Goal: Information Seeking & Learning: Stay updated

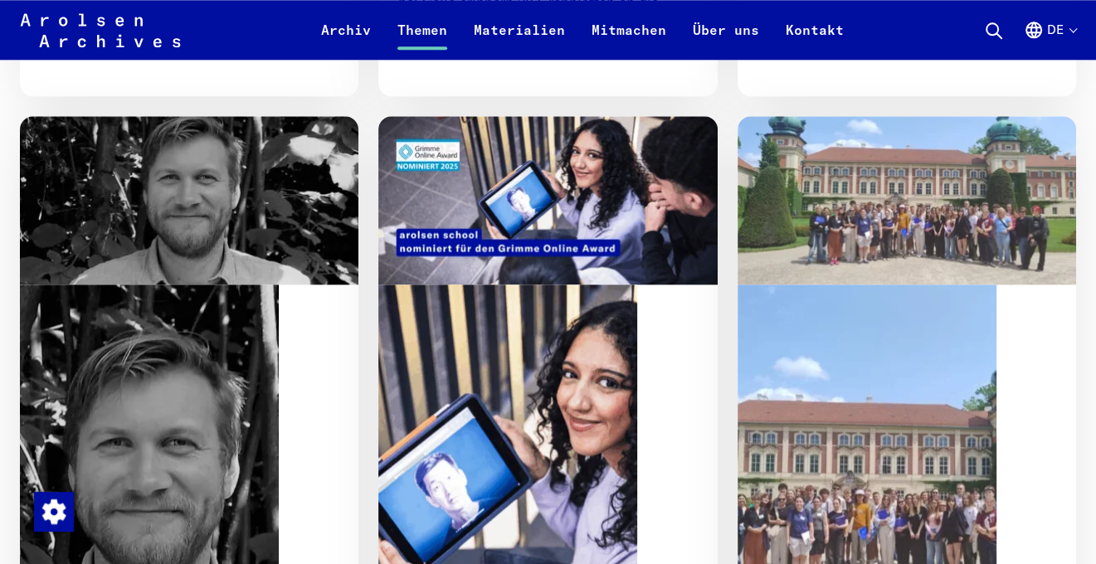
scroll to position [1659, 0]
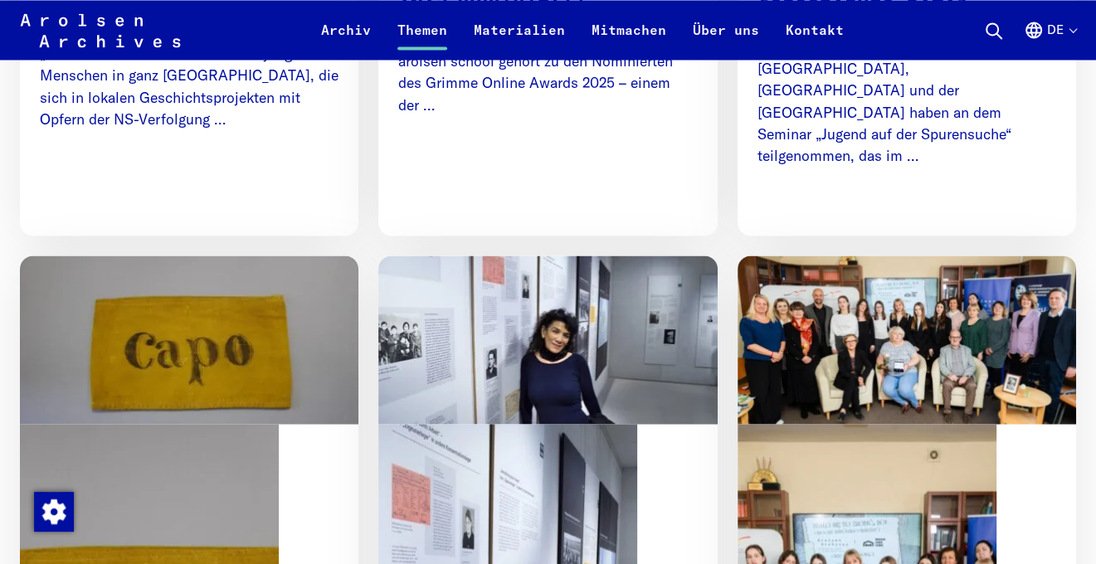
scroll to position [2489, 0]
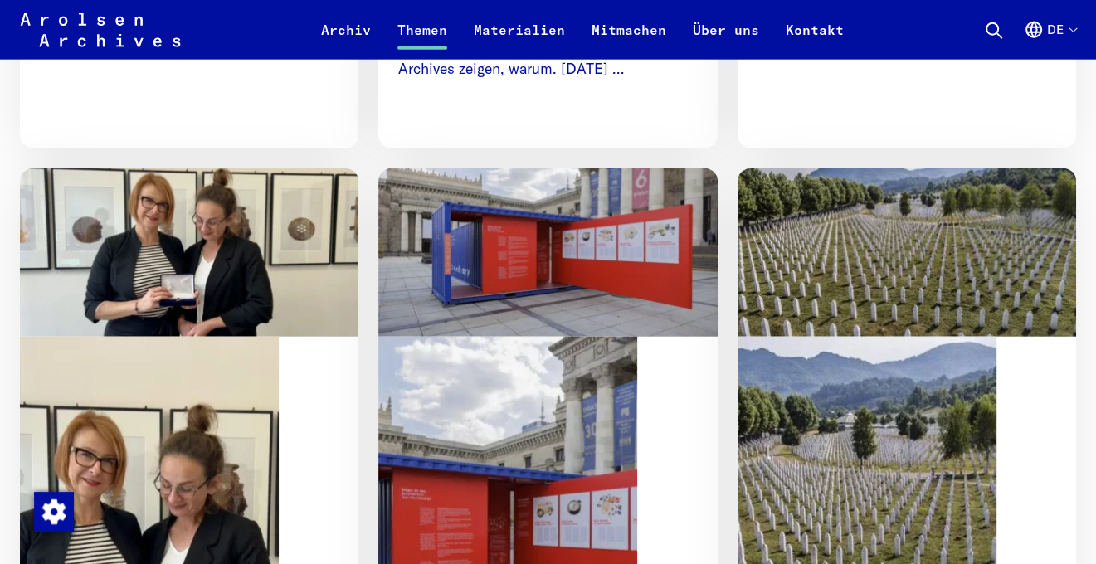
scroll to position [3567, 0]
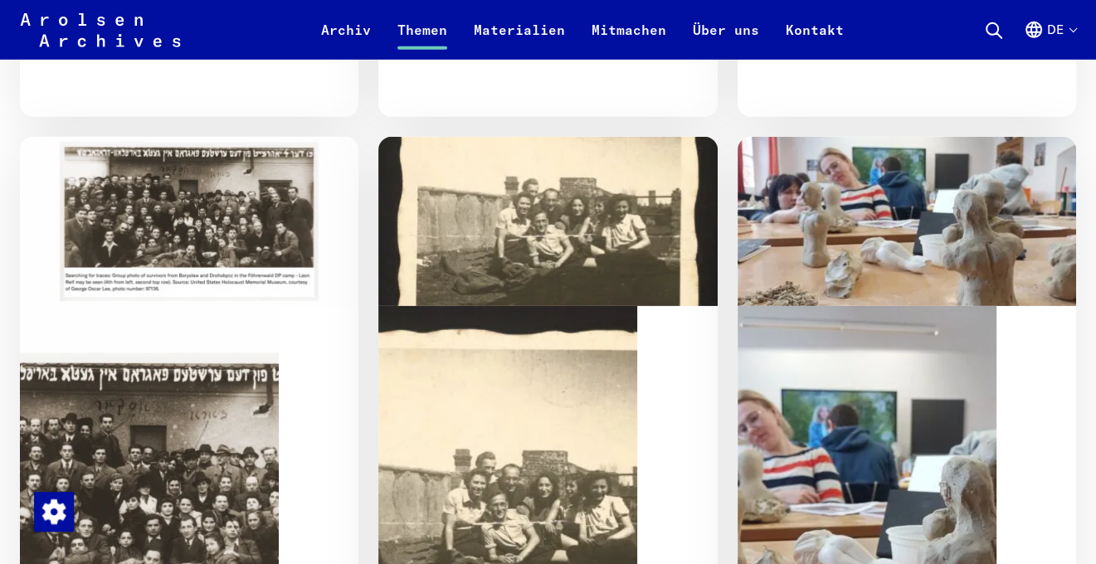
scroll to position [4480, 0]
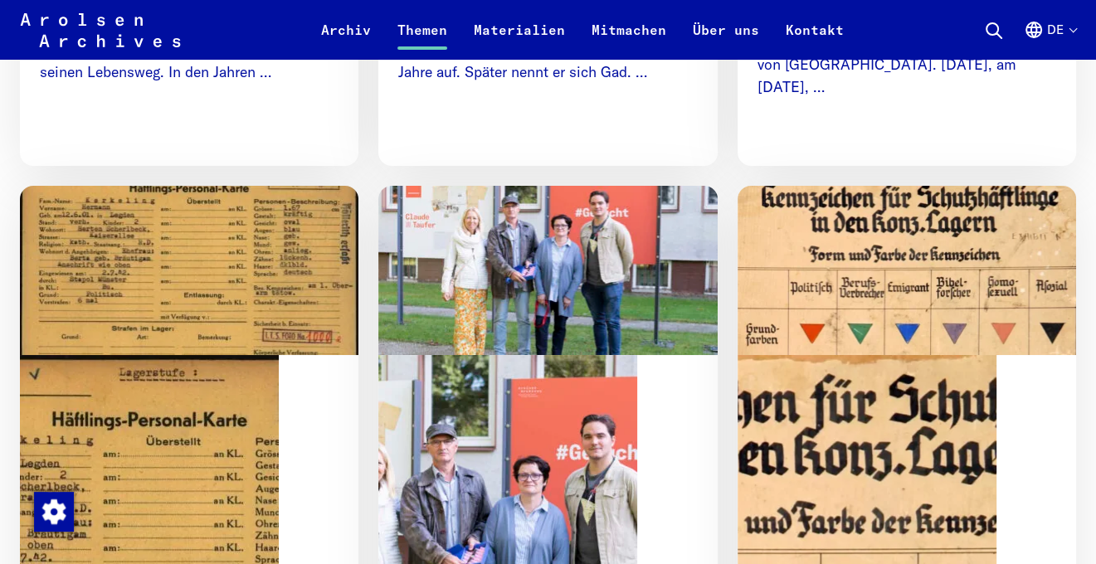
scroll to position [5475, 0]
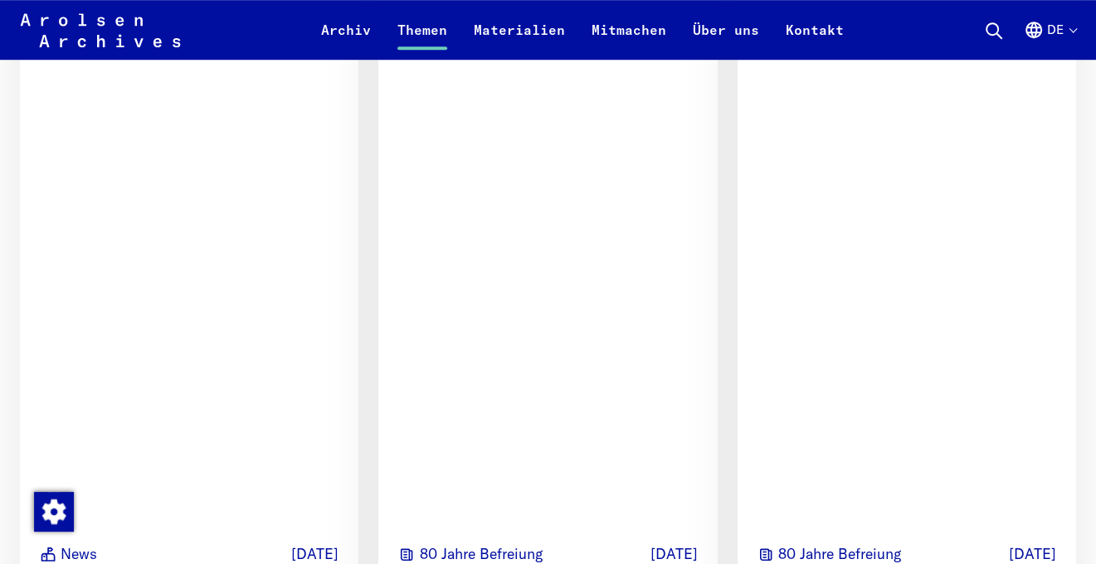
scroll to position [6471, 0]
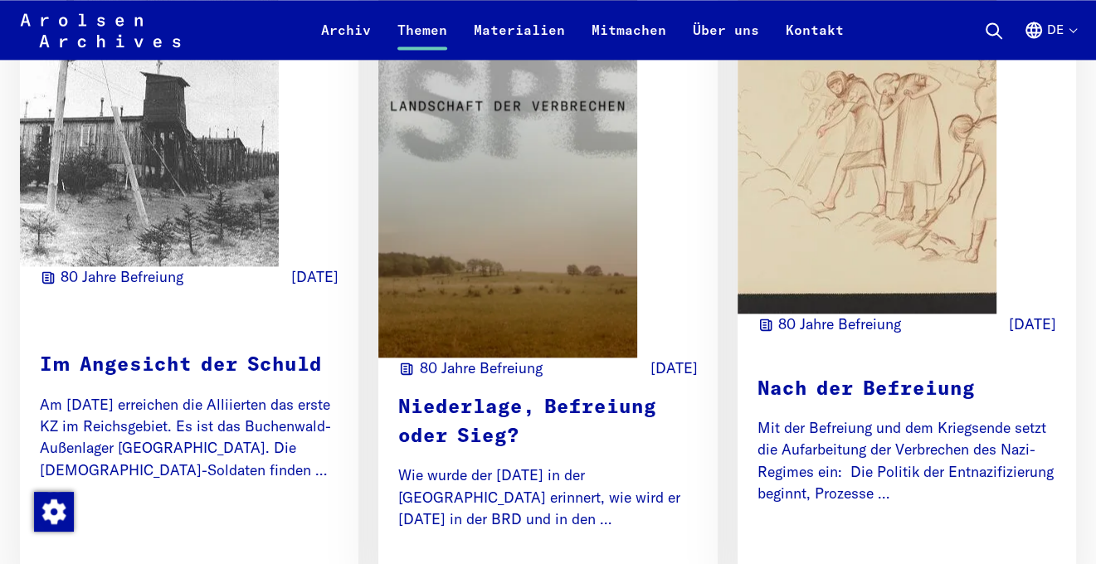
scroll to position [7549, 0]
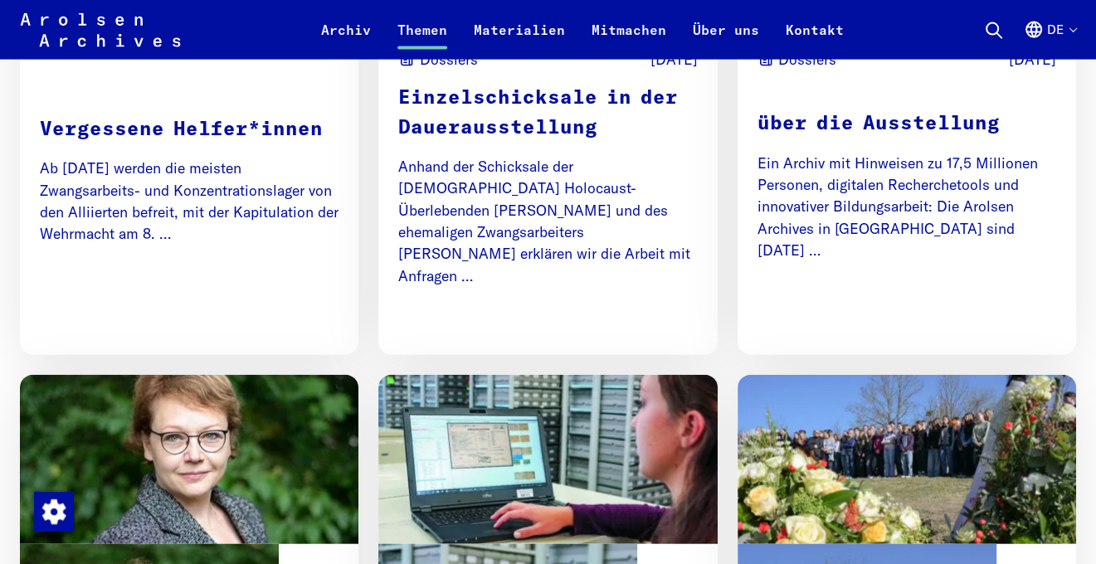
scroll to position [8711, 0]
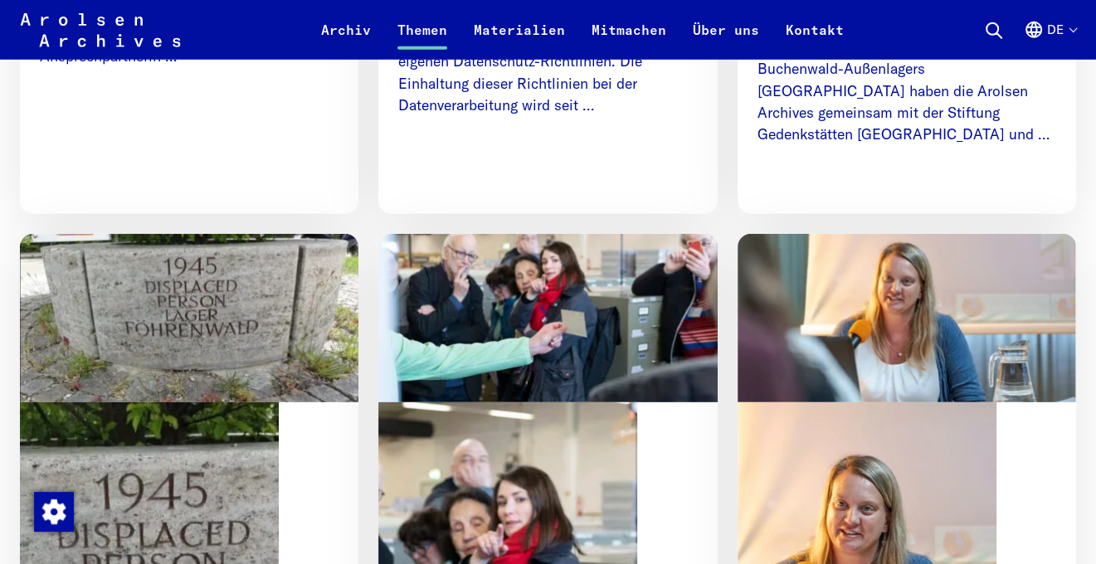
scroll to position [9789, 0]
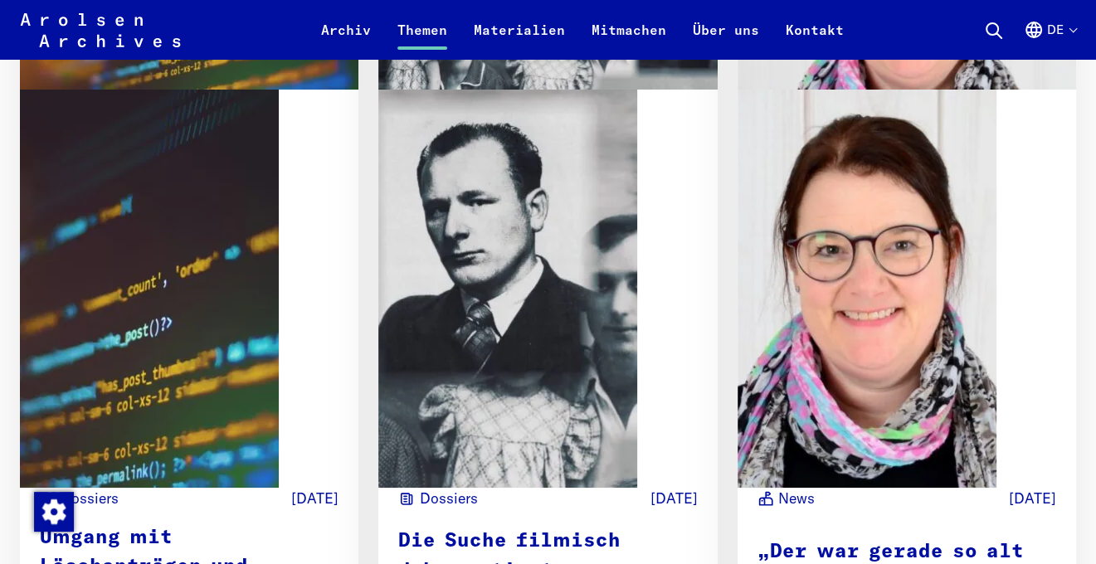
scroll to position [10951, 0]
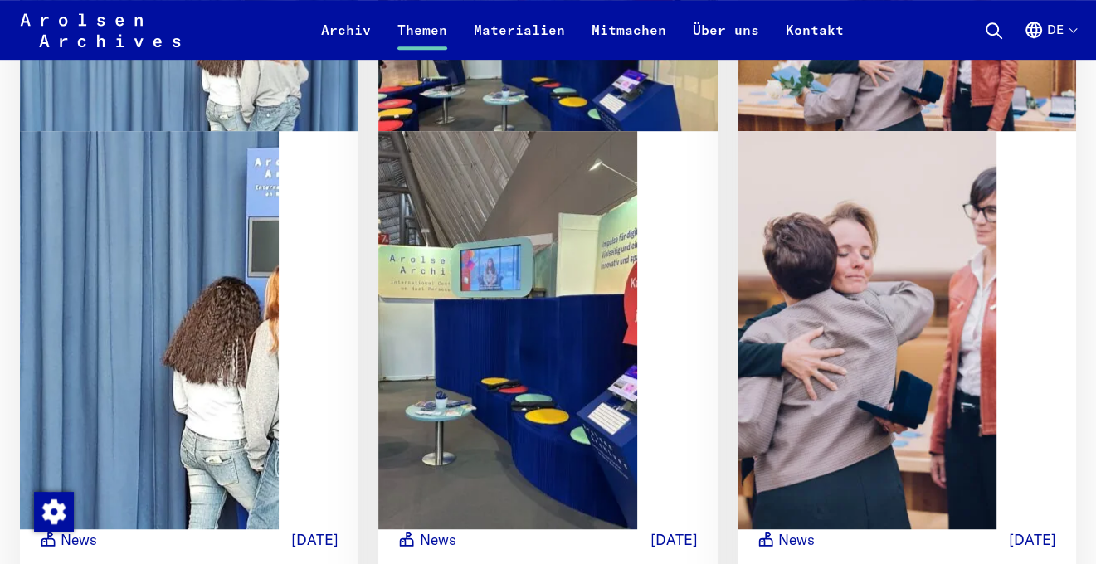
scroll to position [12112, 0]
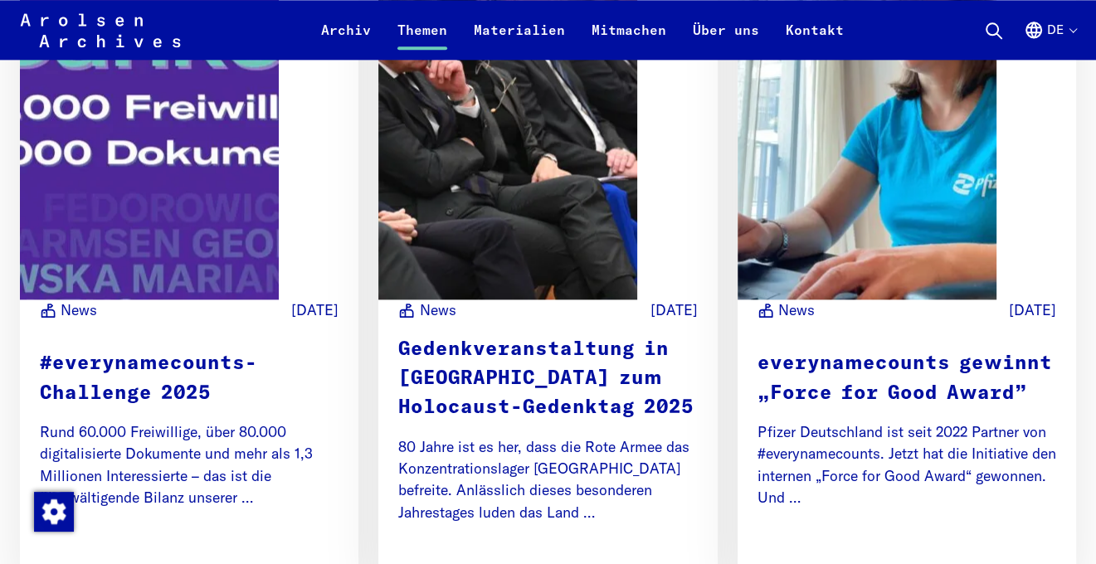
scroll to position [12970, 0]
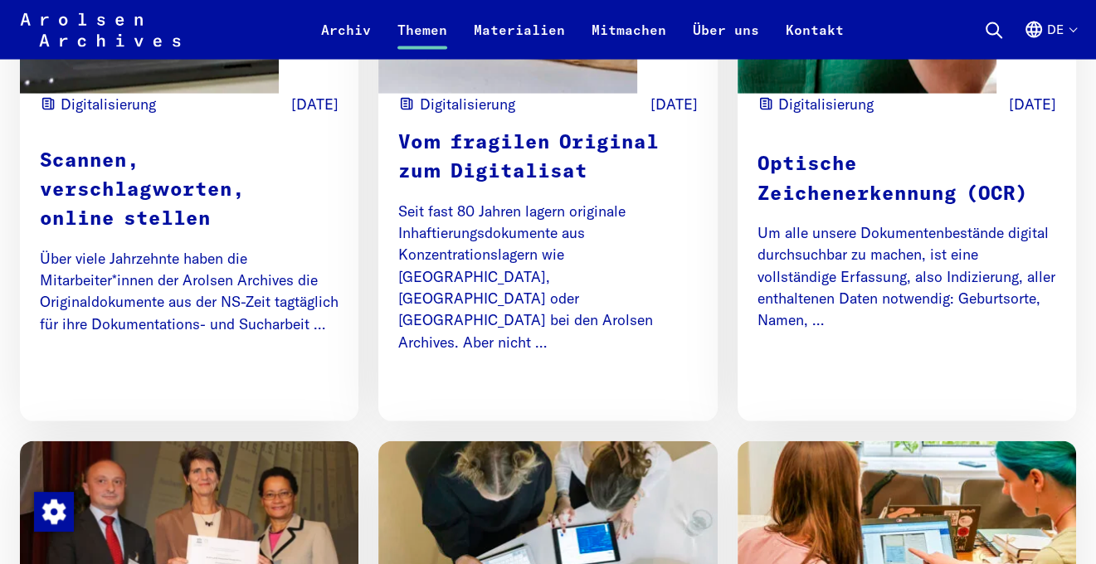
scroll to position [13966, 0]
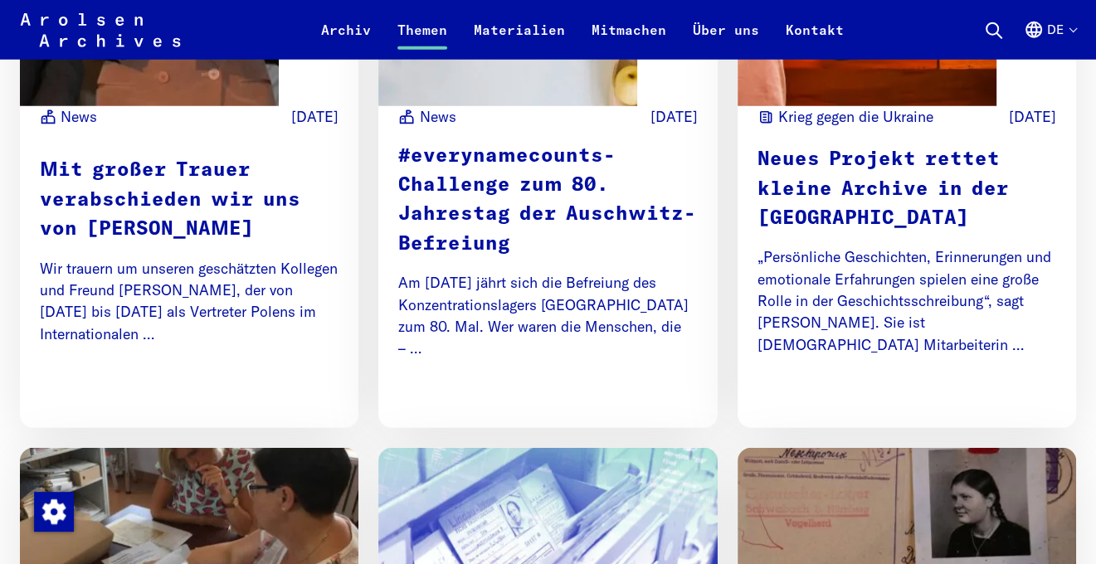
scroll to position [14878, 0]
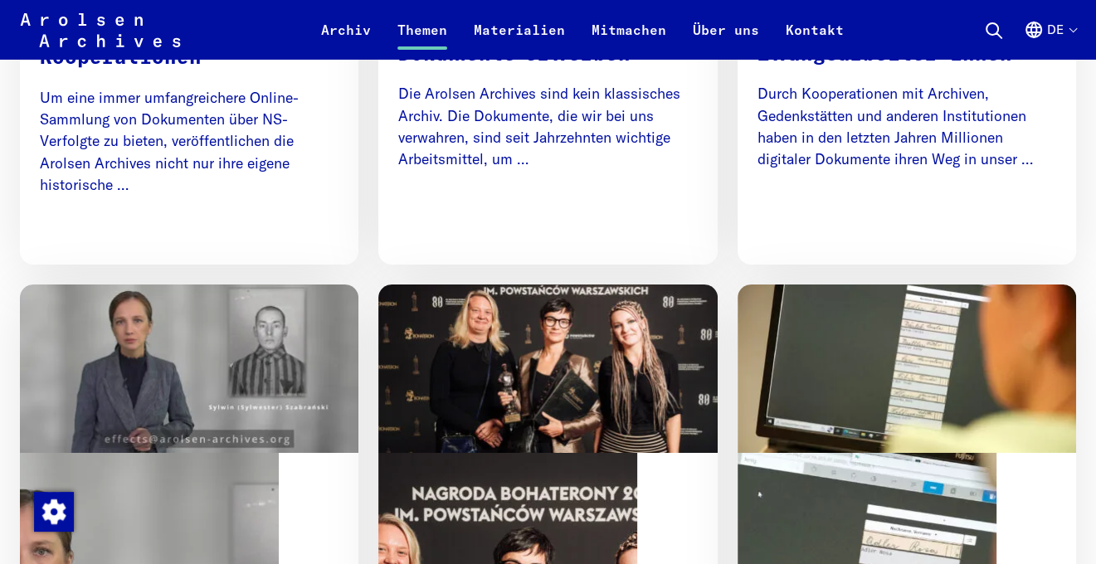
scroll to position [15957, 0]
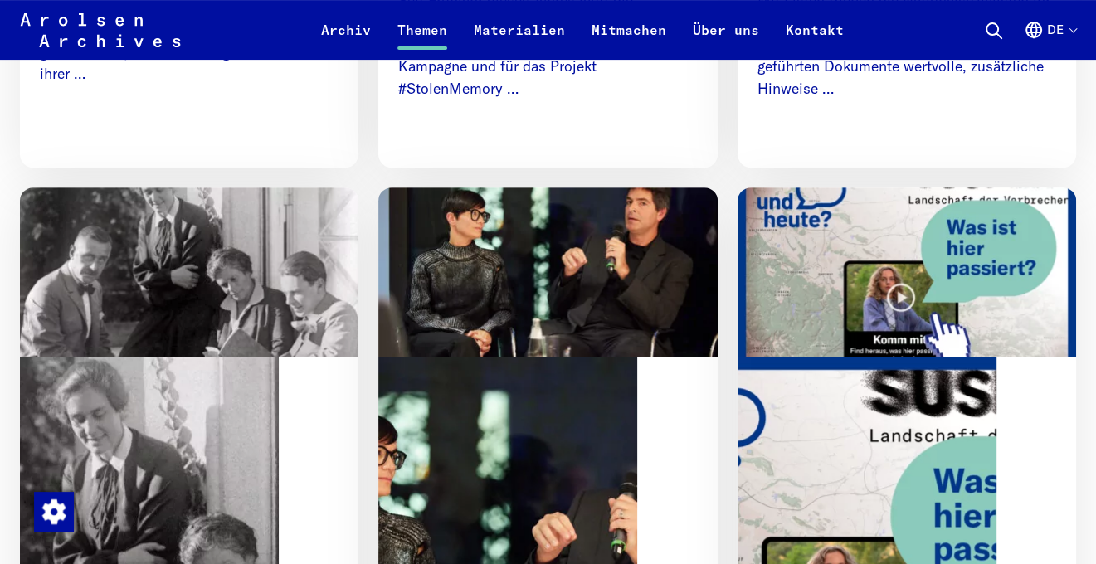
scroll to position [16952, 0]
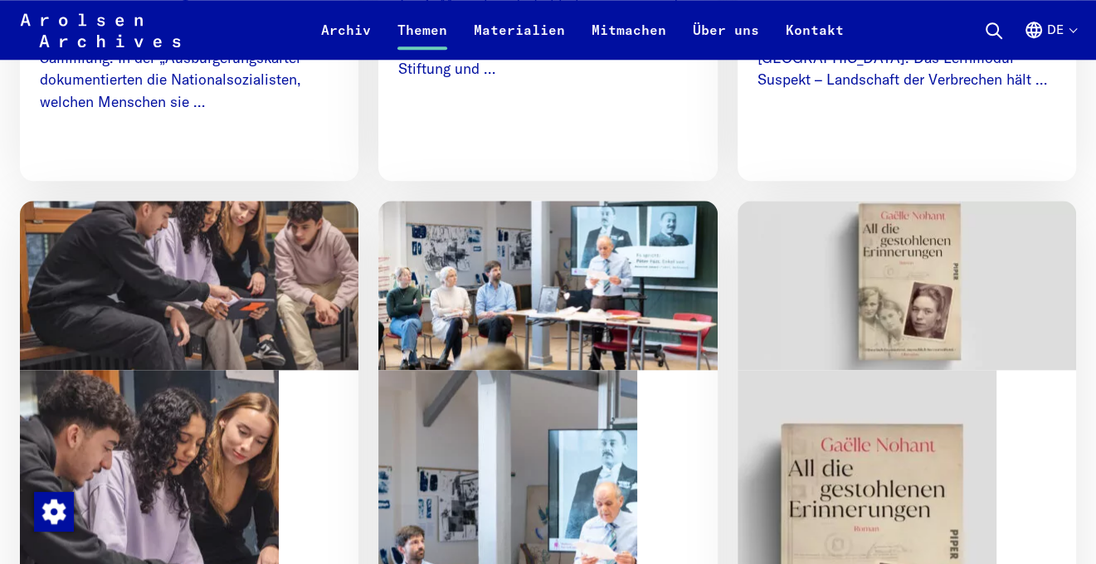
scroll to position [17865, 0]
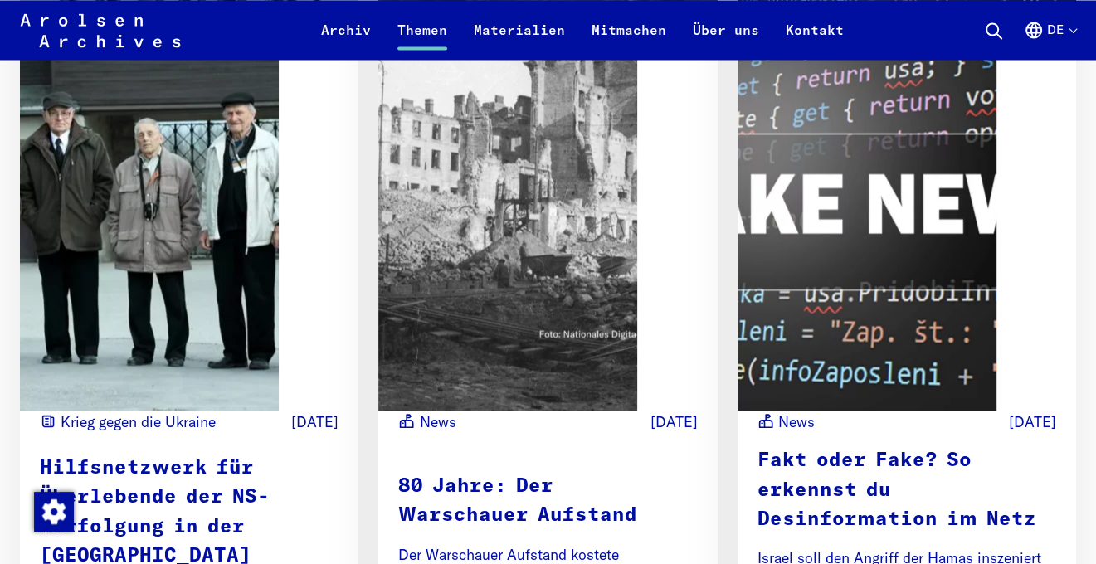
scroll to position [19109, 0]
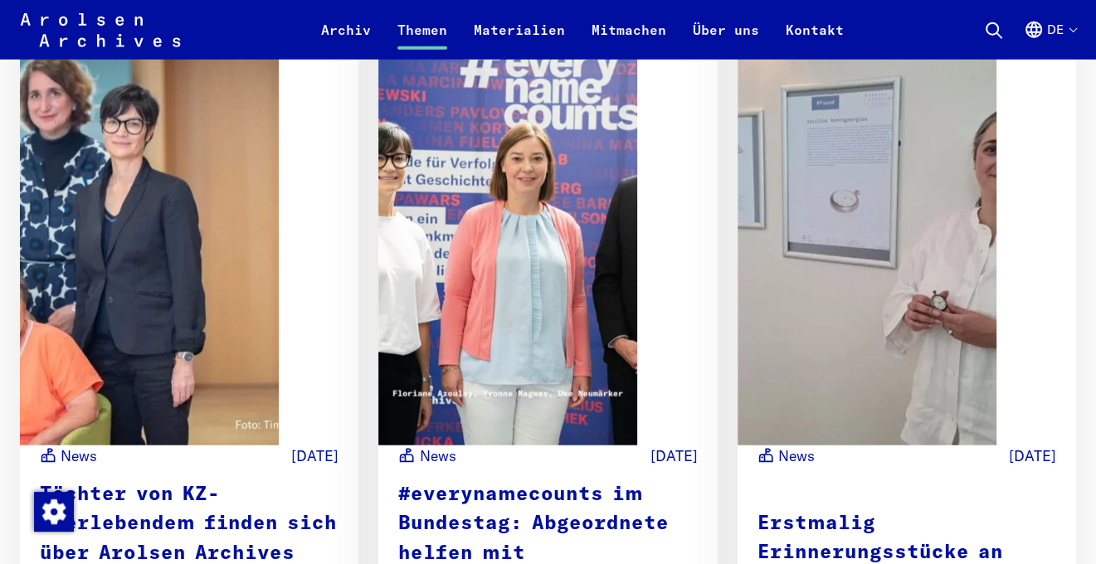
scroll to position [20022, 0]
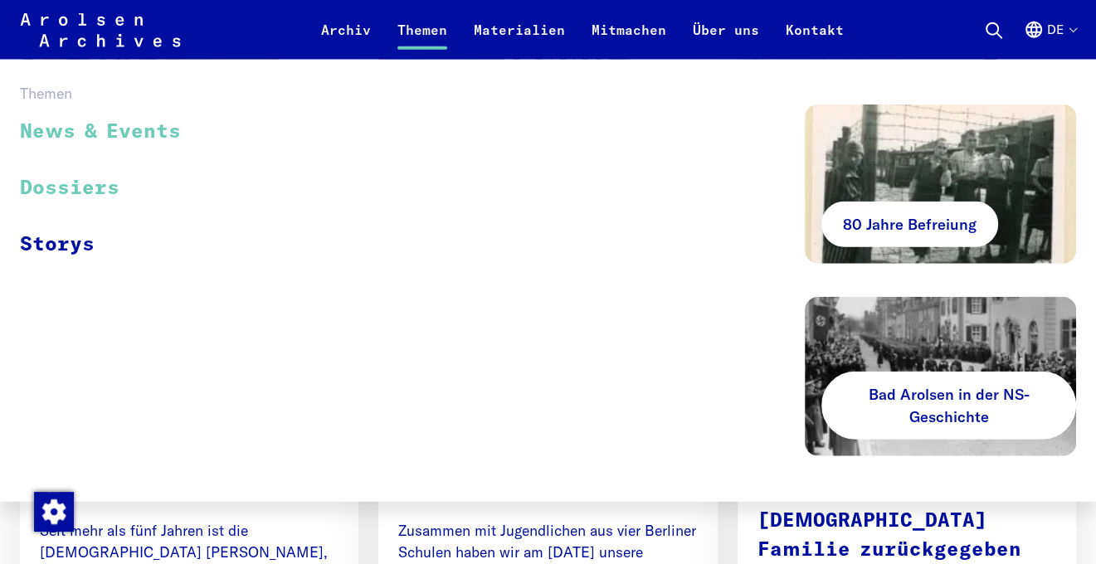
click at [73, 192] on link "Dossiers" at bounding box center [111, 188] width 183 height 56
